Goal: Task Accomplishment & Management: Manage account settings

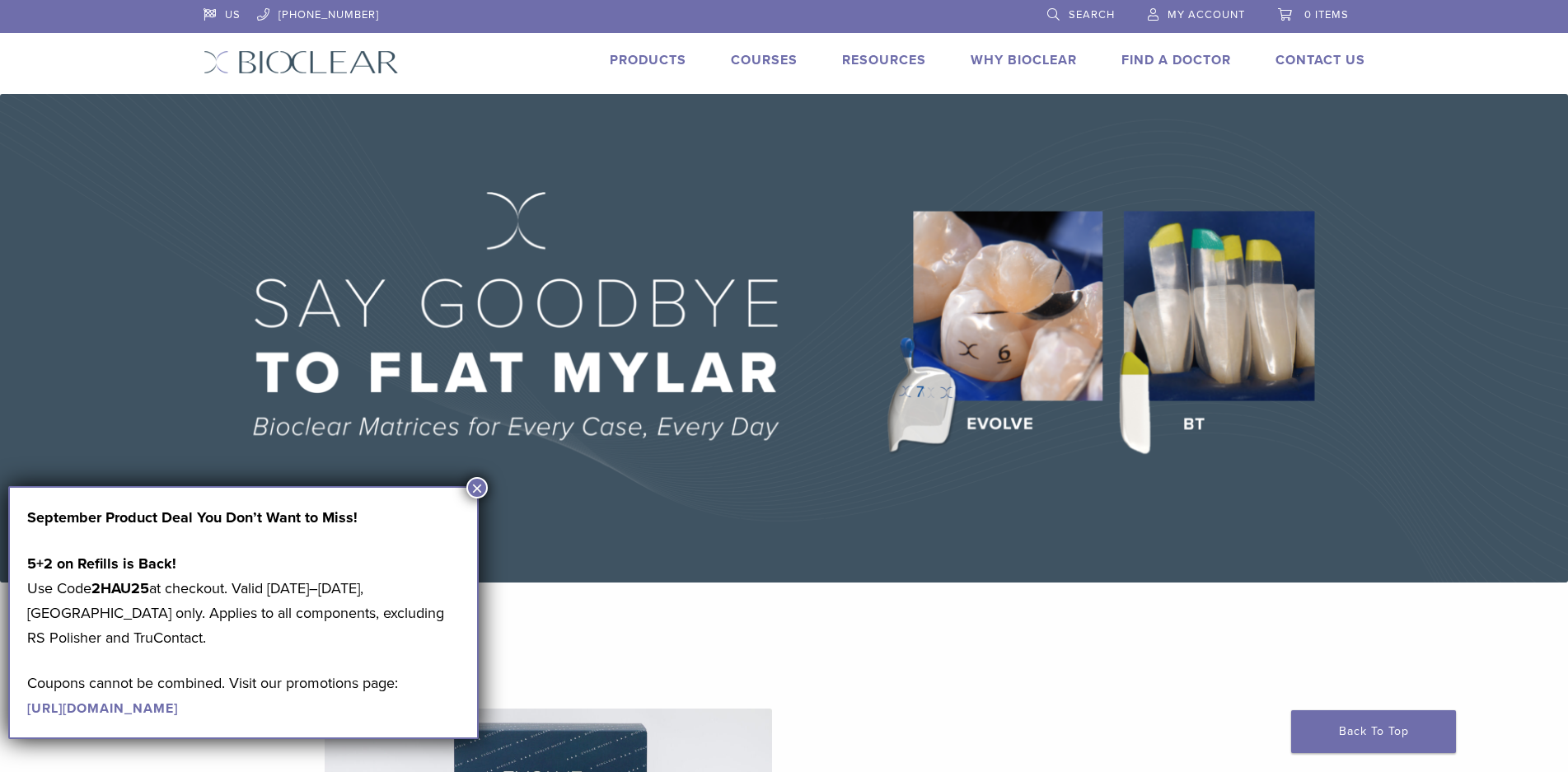
click at [483, 486] on button "×" at bounding box center [477, 488] width 22 height 22
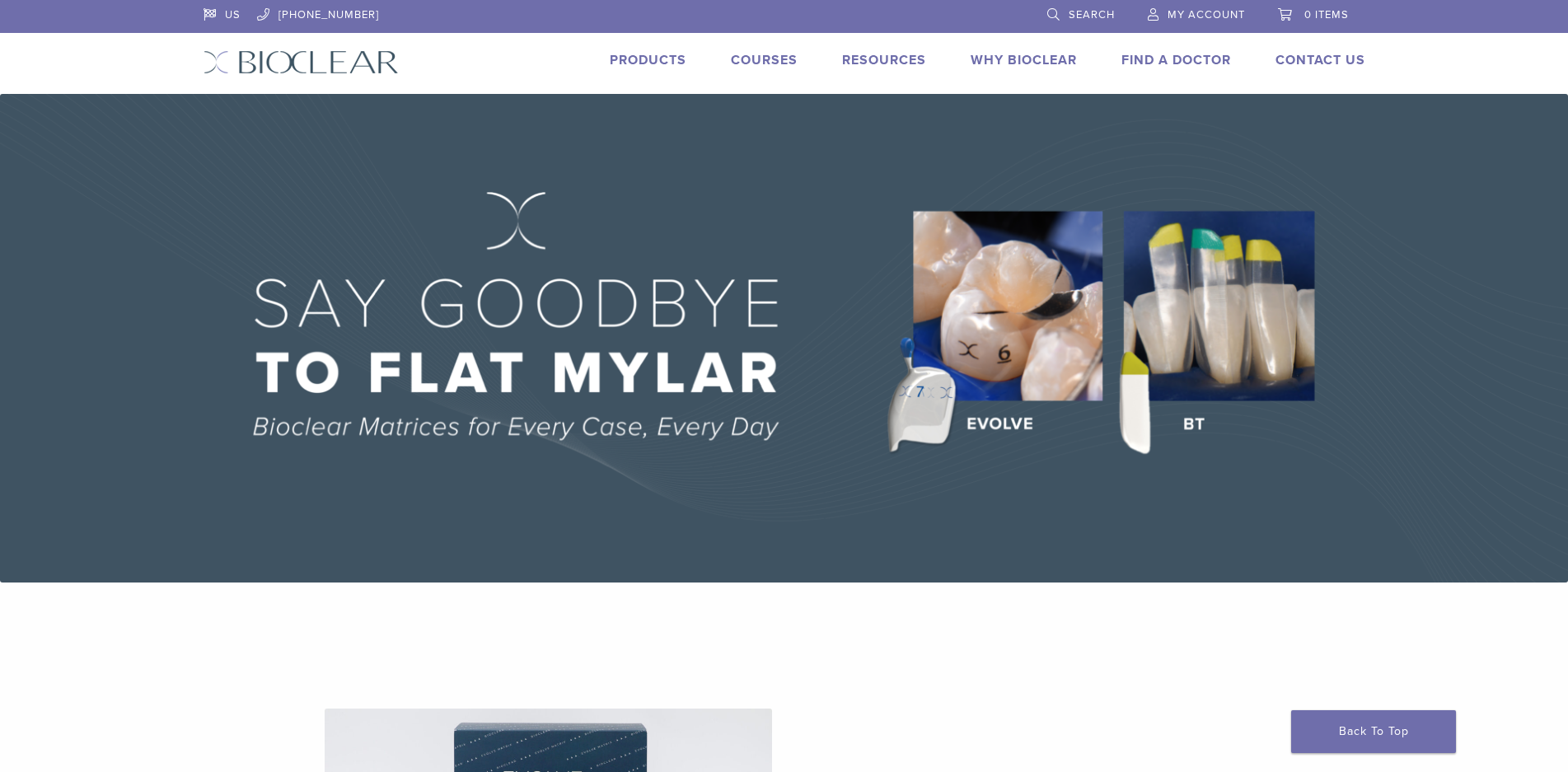
click at [1222, 11] on span "My Account" at bounding box center [1206, 15] width 77 height 14
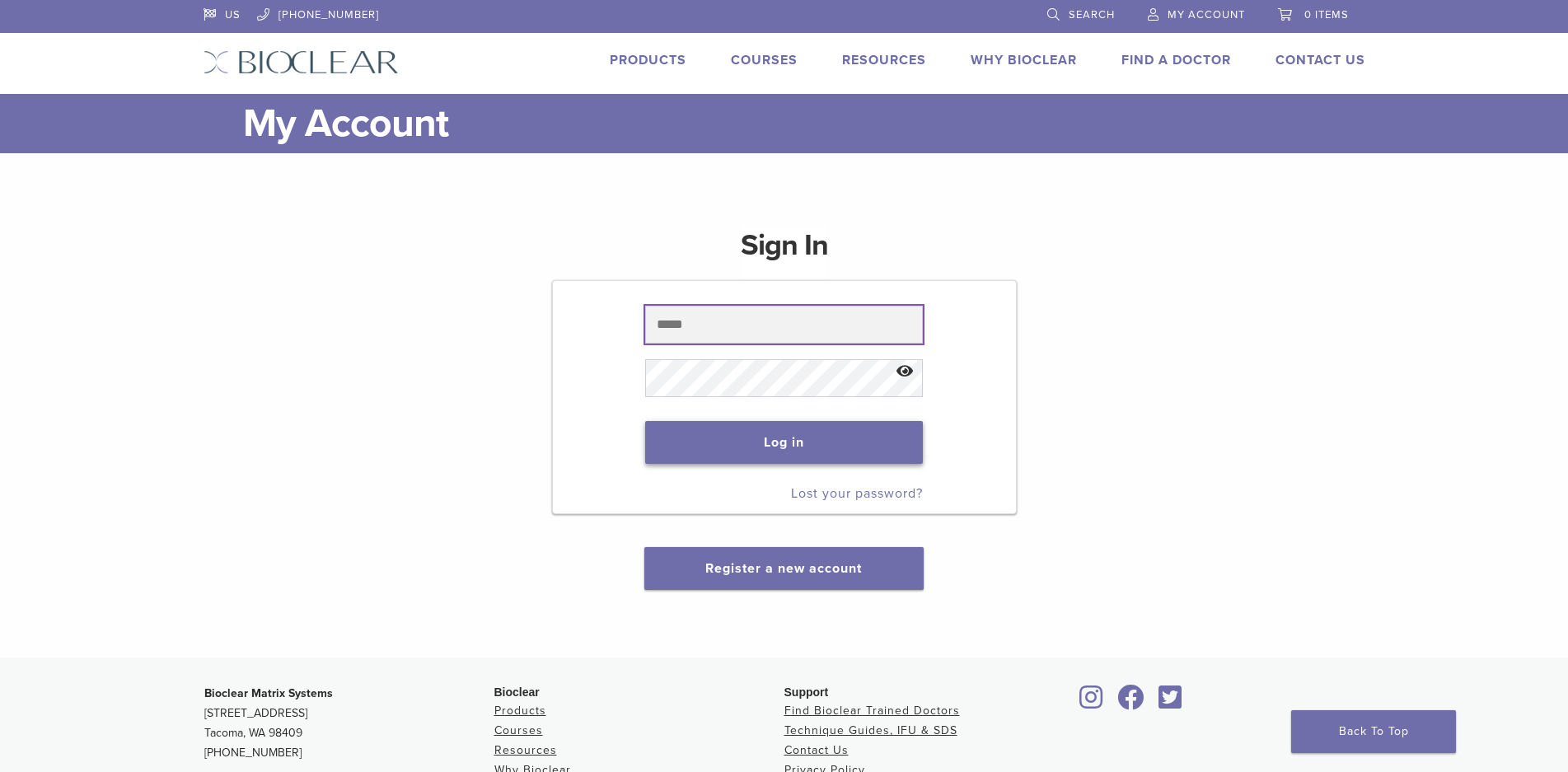
type input "**********"
click at [794, 444] on button "Log in" at bounding box center [784, 442] width 278 height 43
click at [903, 370] on button "Show password" at bounding box center [905, 372] width 35 height 42
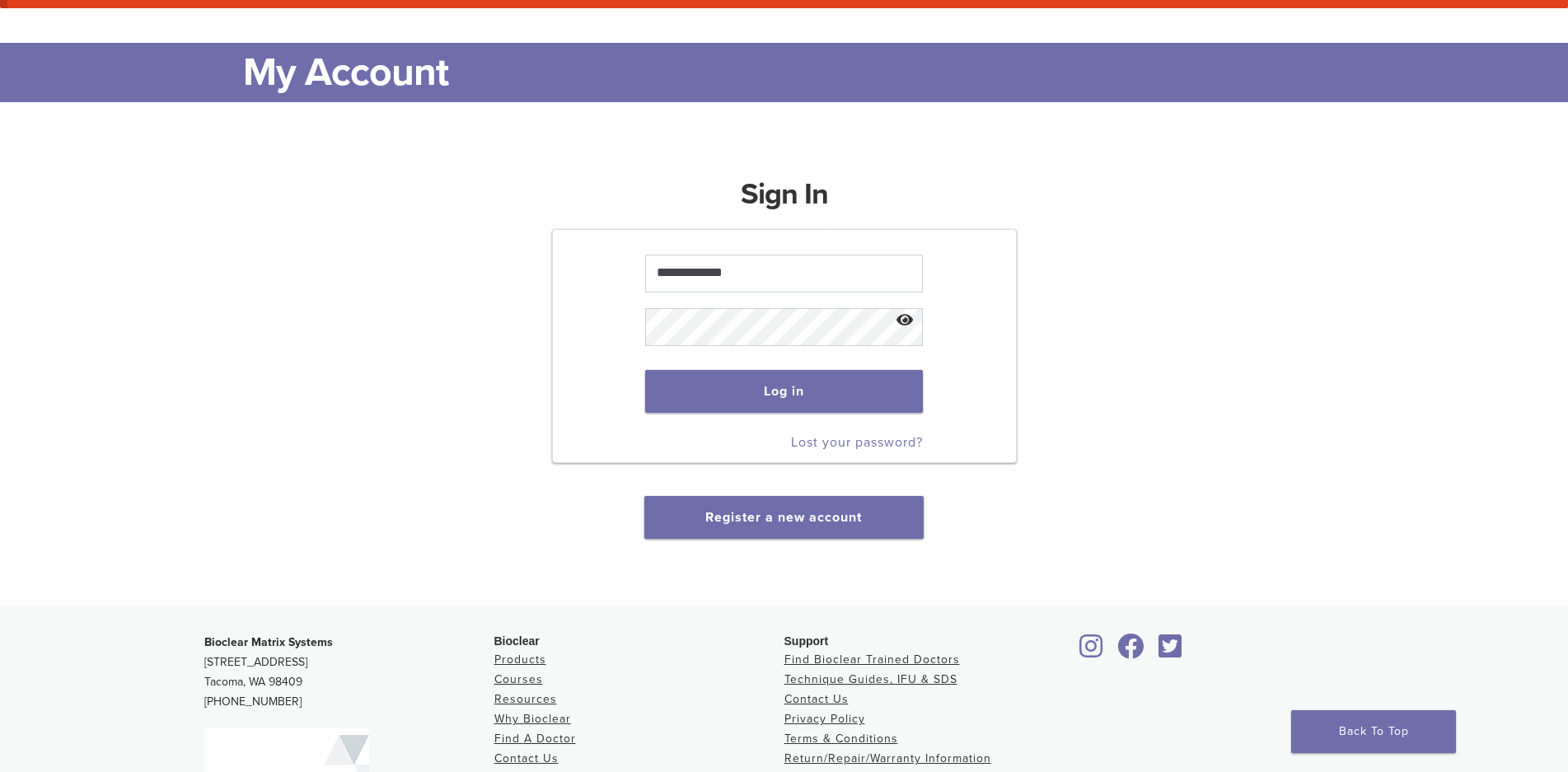
scroll to position [165, 0]
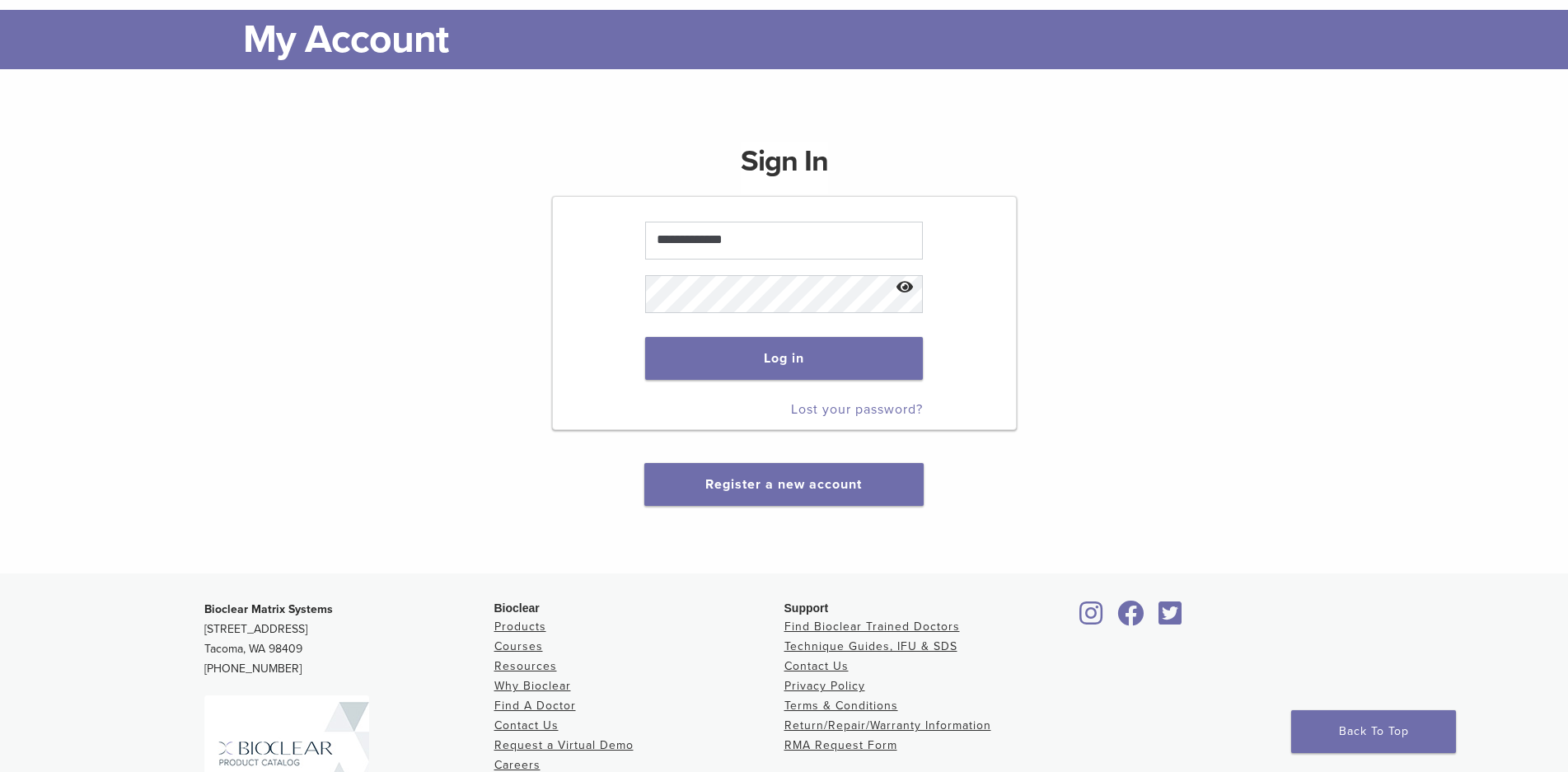
click at [907, 284] on button "Show password" at bounding box center [905, 288] width 35 height 42
click at [768, 360] on button "Log in" at bounding box center [784, 358] width 278 height 43
